Goal: Navigation & Orientation: Find specific page/section

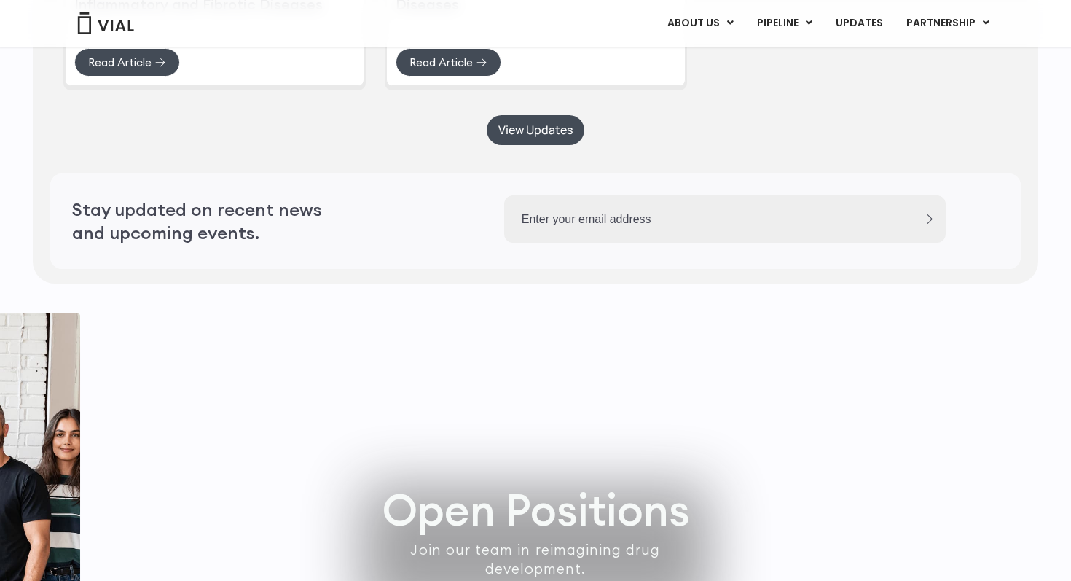
scroll to position [4048, 0]
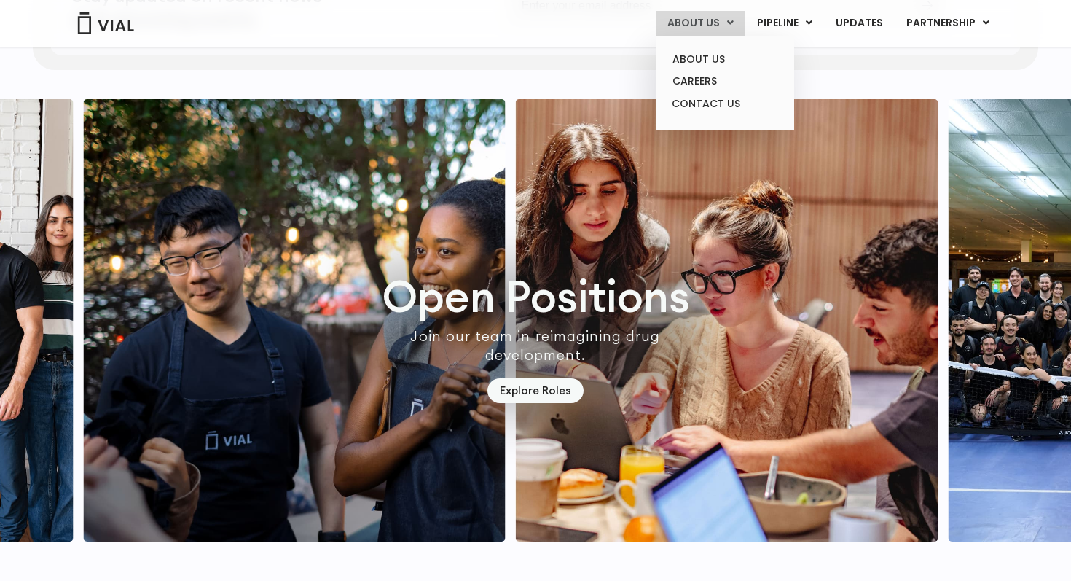
click at [711, 28] on link "ABOUT US" at bounding box center [700, 23] width 89 height 25
click at [709, 63] on link "ABOUT US" at bounding box center [725, 59] width 128 height 23
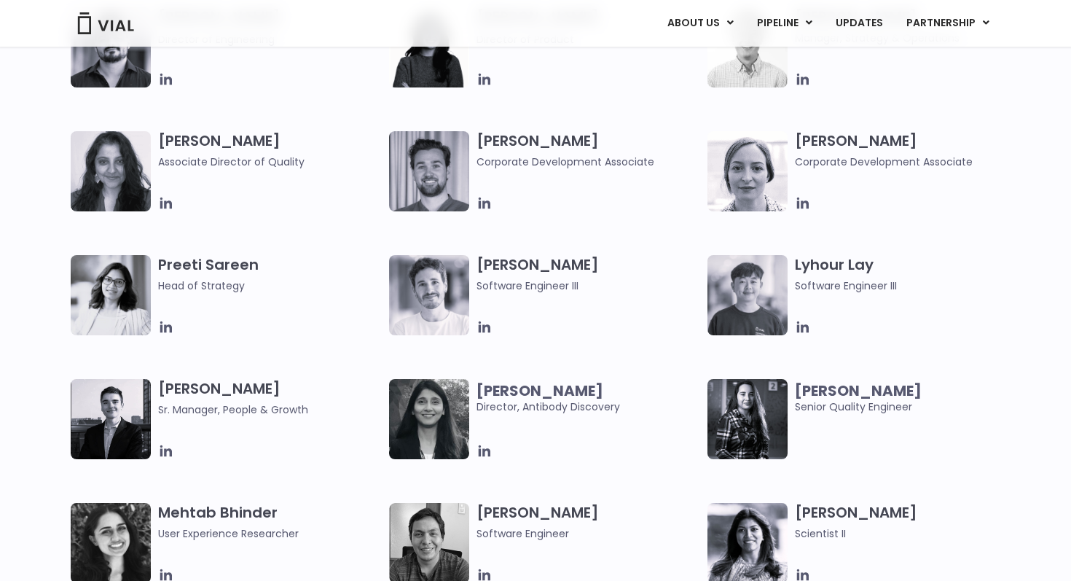
scroll to position [1958, 0]
click at [490, 362] on div "Elia Lopez Lead Scientist Etunim Mike Clinical Project Manager Gabriella Mills …" at bounding box center [548, 7] width 955 height 991
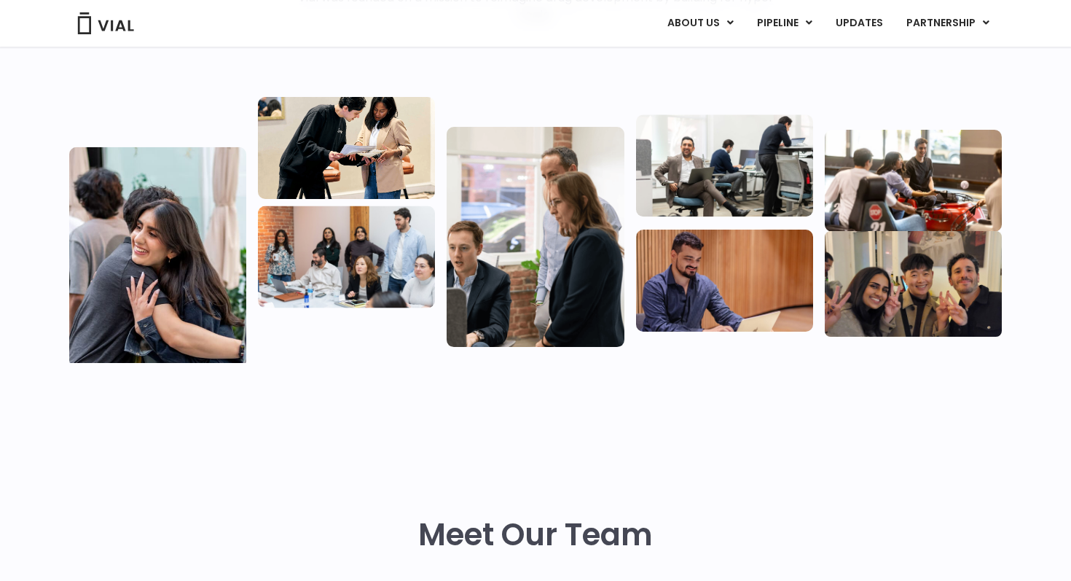
scroll to position [0, 0]
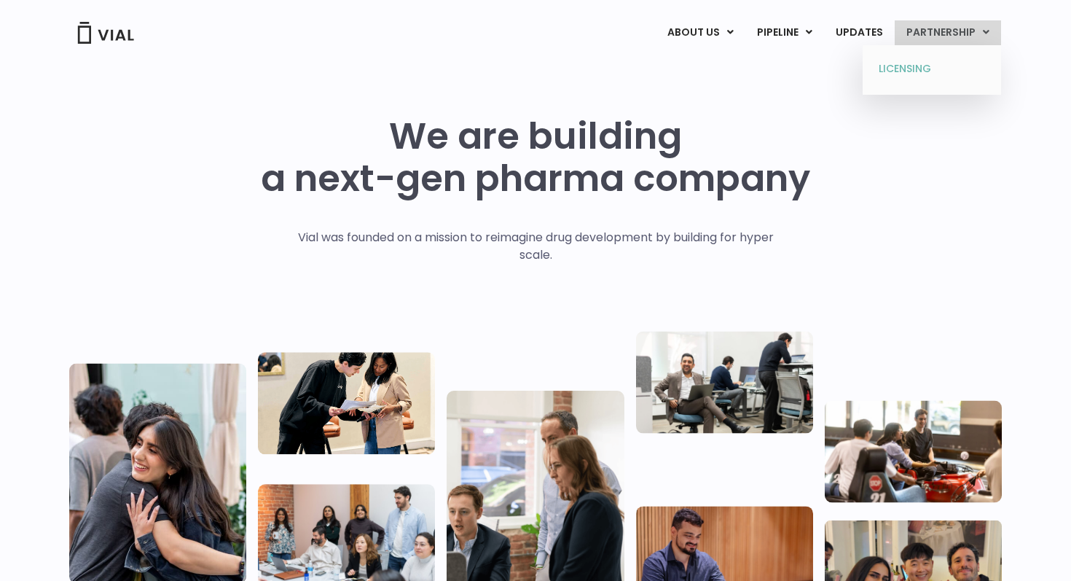
click at [907, 71] on link "LICENSING" at bounding box center [932, 69] width 128 height 23
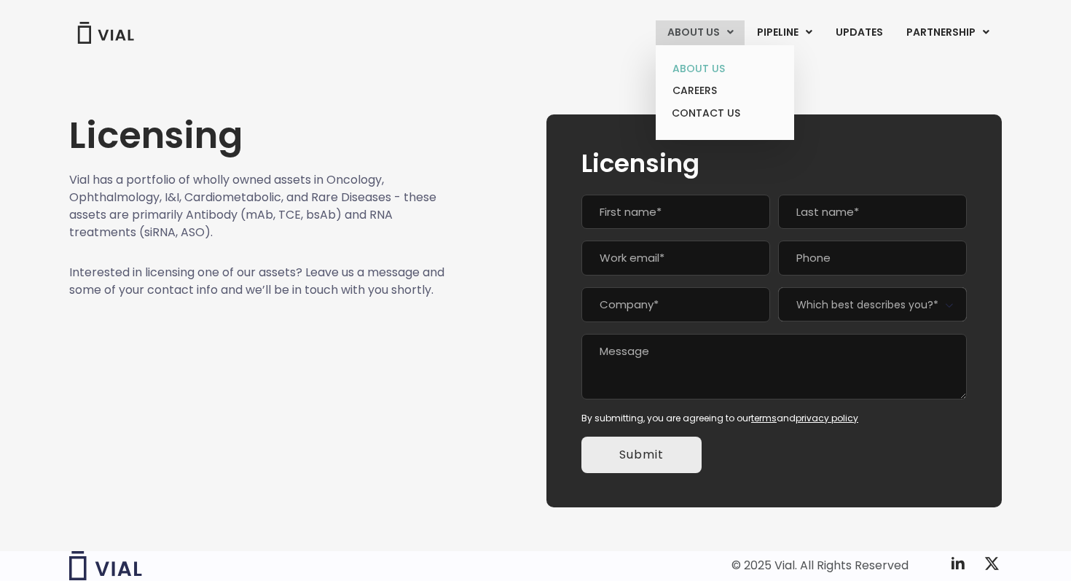
click at [708, 60] on link "ABOUT US" at bounding box center [725, 69] width 128 height 23
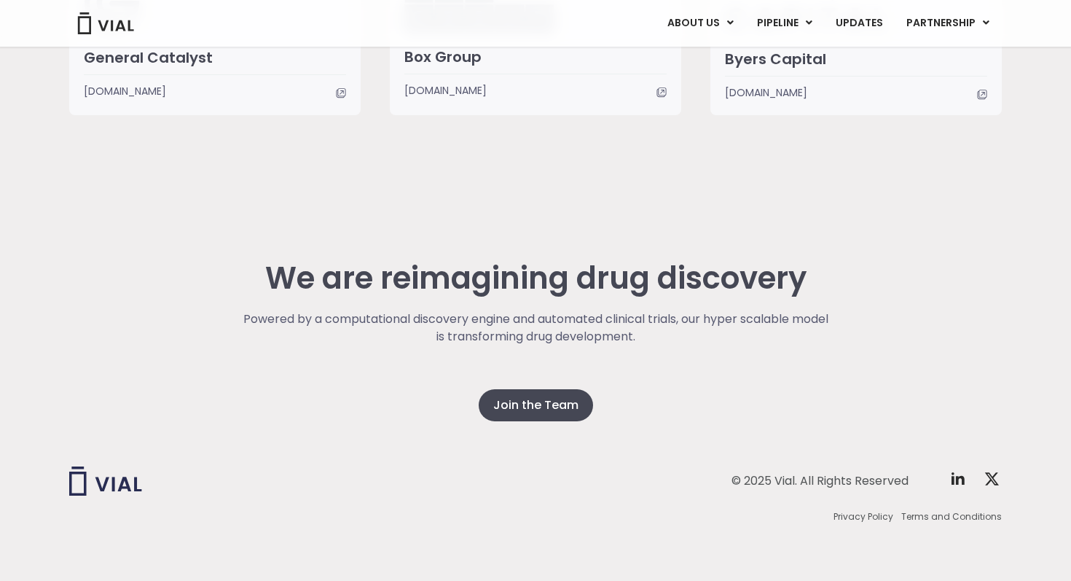
scroll to position [3684, 0]
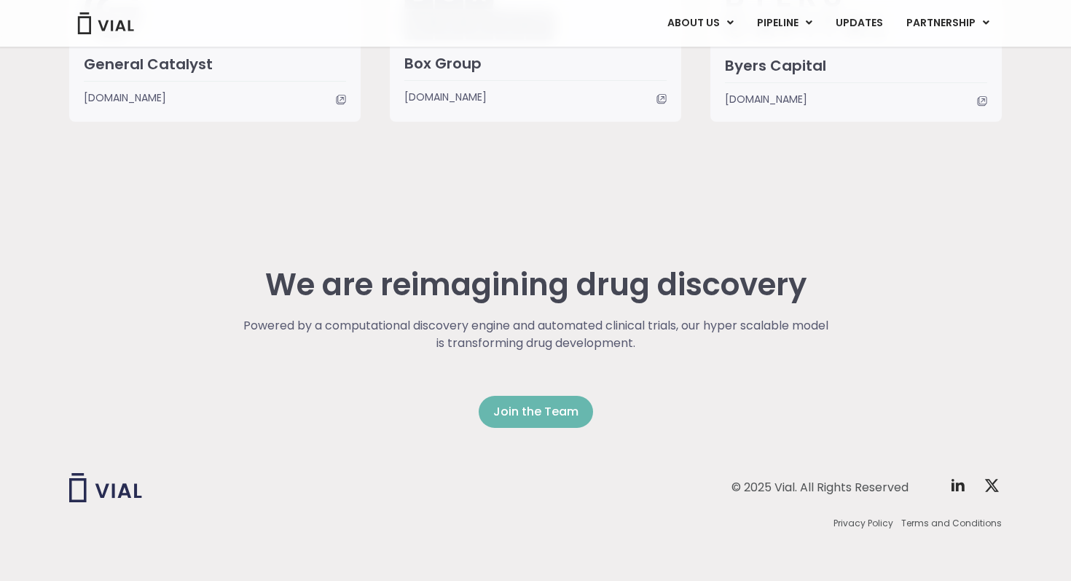
click at [550, 399] on link "Join the Team" at bounding box center [536, 412] width 114 height 32
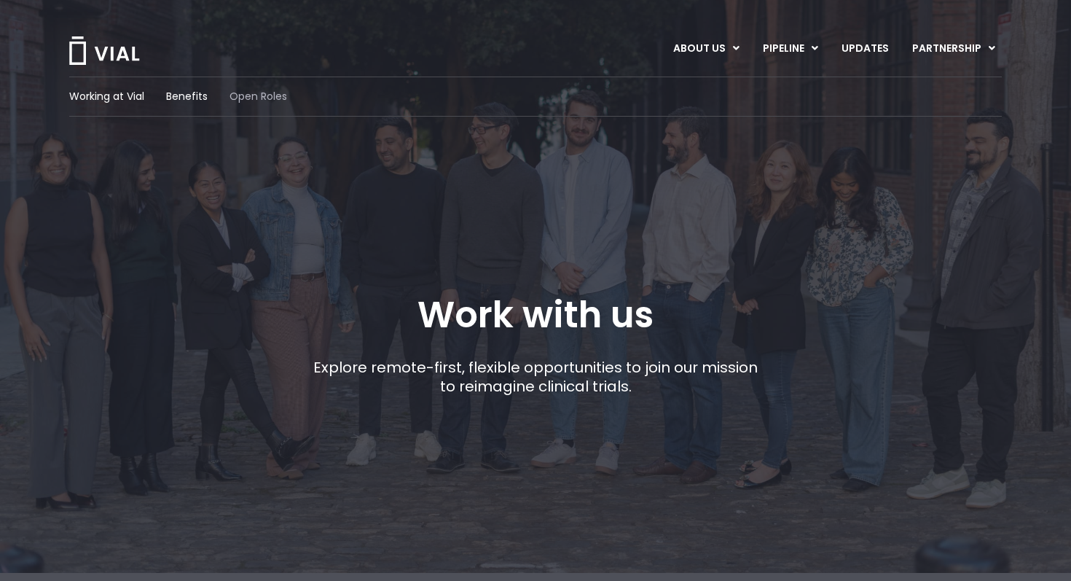
click at [277, 101] on span "Open Roles" at bounding box center [259, 96] width 58 height 15
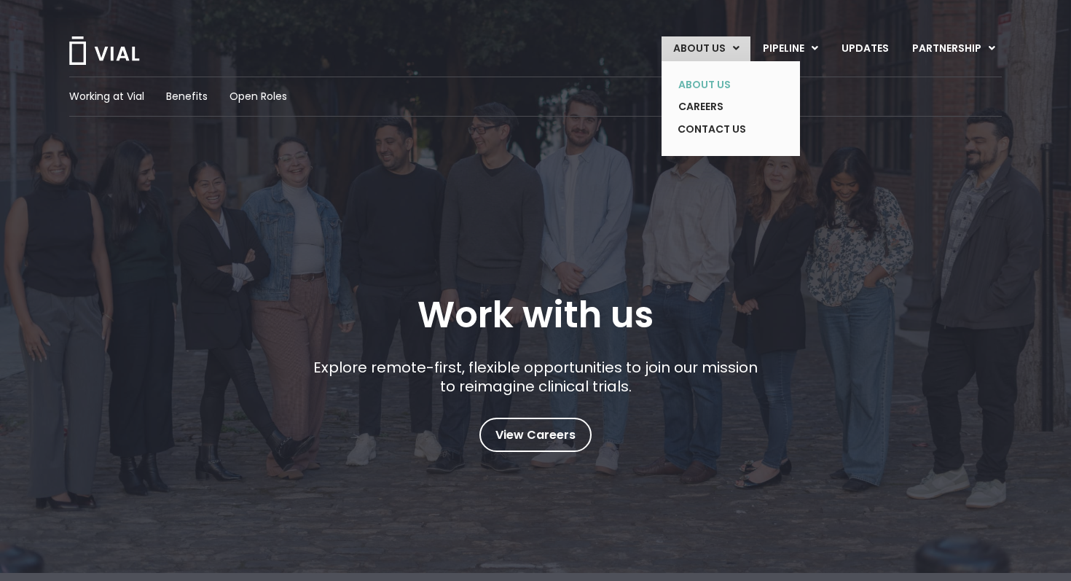
click at [709, 85] on link "ABOUT US" at bounding box center [720, 85] width 106 height 23
